Goal: Find contact information: Find contact information

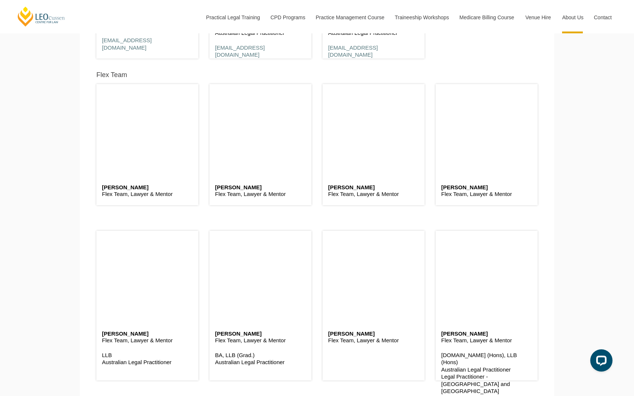
scroll to position [1909, 0]
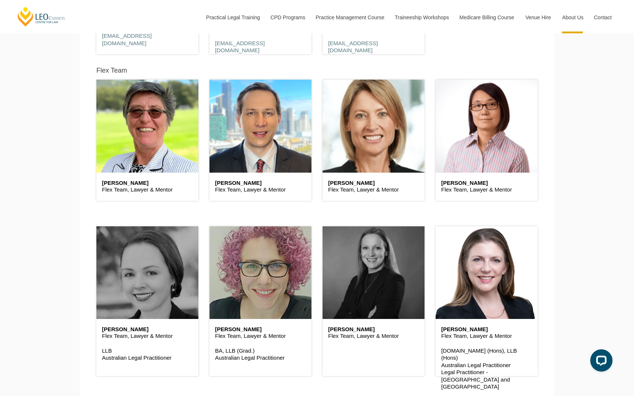
click at [372, 252] on header at bounding box center [373, 272] width 102 height 93
click at [379, 291] on header at bounding box center [373, 272] width 102 height 93
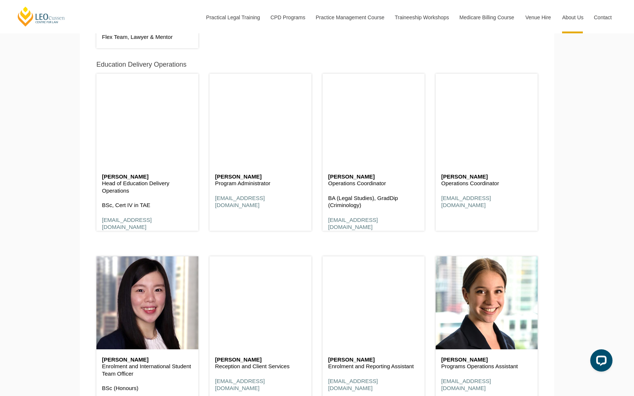
scroll to position [2256, 0]
